Goal: Navigation & Orientation: Find specific page/section

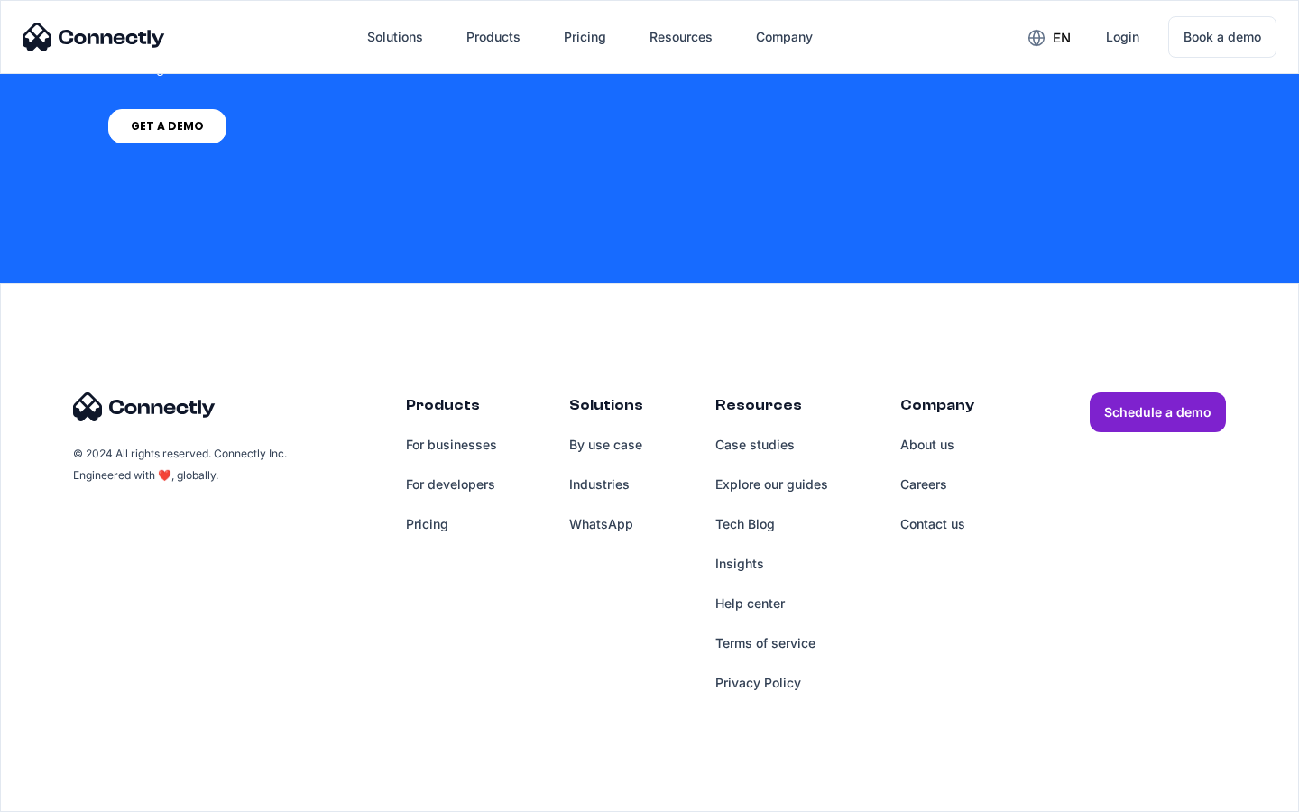
scroll to position [4475, 0]
